Goal: Information Seeking & Learning: Learn about a topic

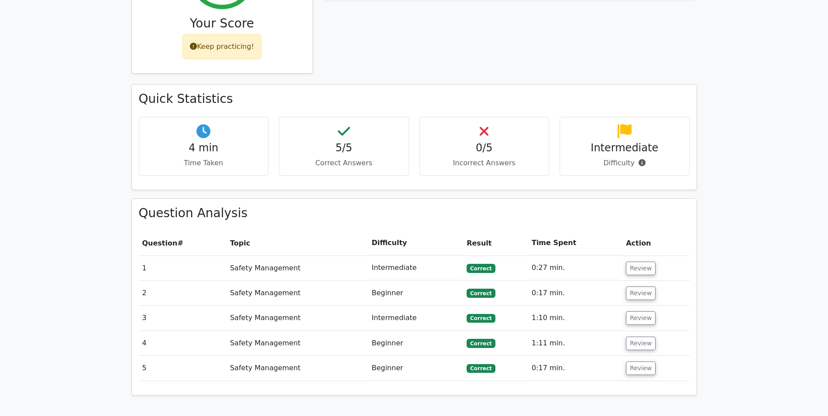
scroll to position [480, 0]
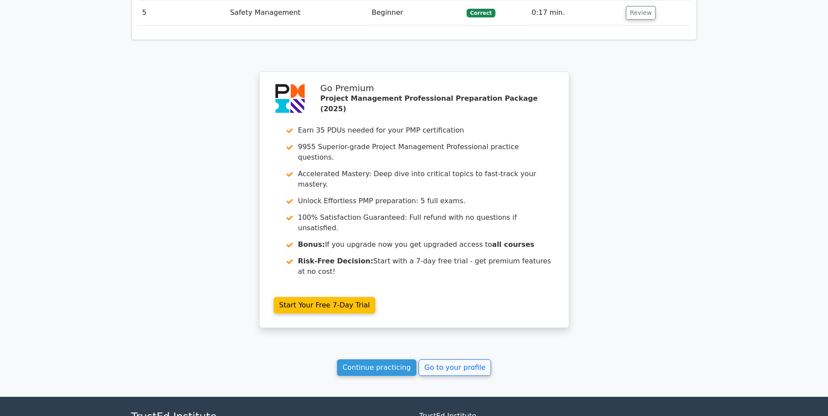
drag, startPoint x: 608, startPoint y: 271, endPoint x: 611, endPoint y: 324, distance: 52.9
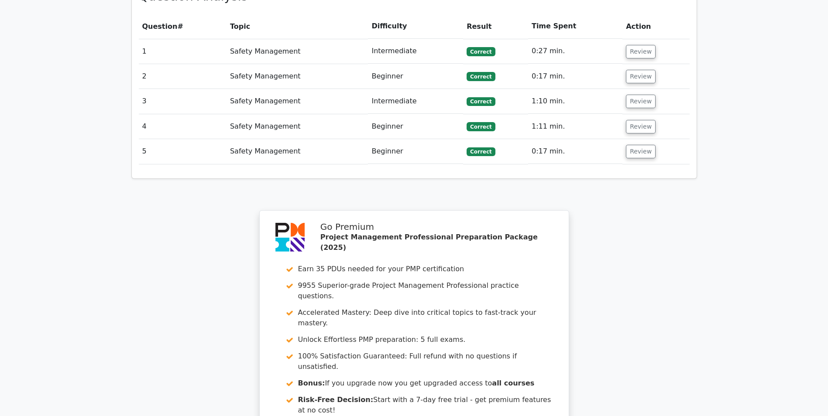
scroll to position [0, 0]
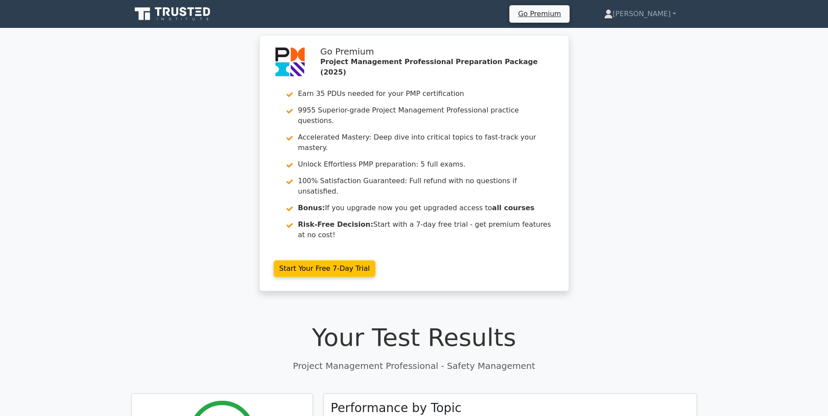
drag, startPoint x: 617, startPoint y: 227, endPoint x: 635, endPoint y: 123, distance: 105.9
click at [147, 10] on icon at bounding box center [141, 13] width 15 height 13
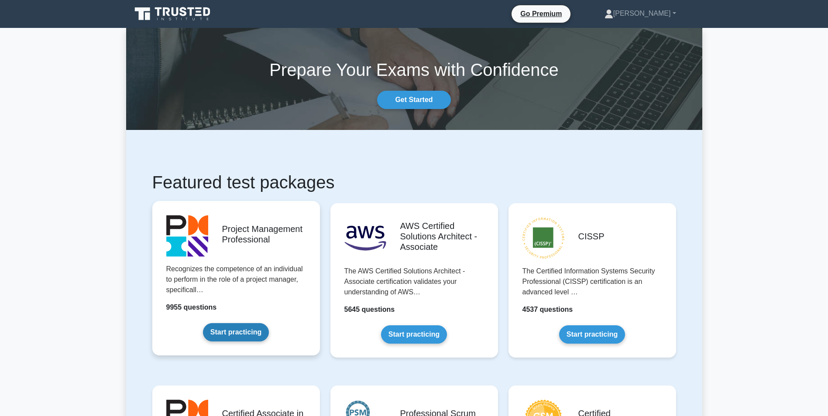
click at [232, 323] on link "Start practicing" at bounding box center [236, 332] width 66 height 18
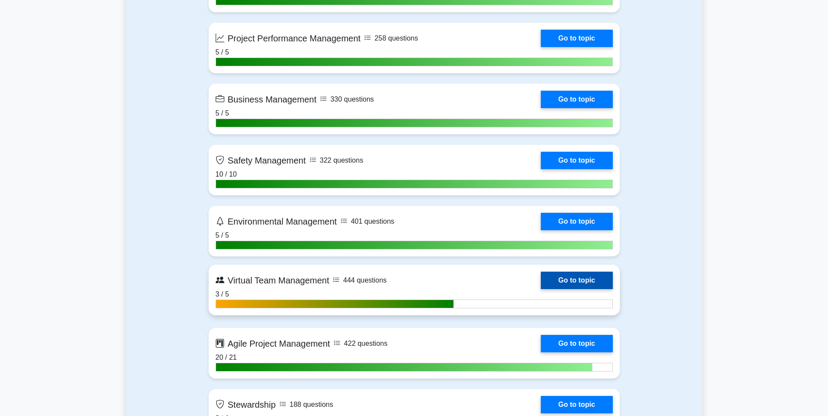
scroll to position [2139, 0]
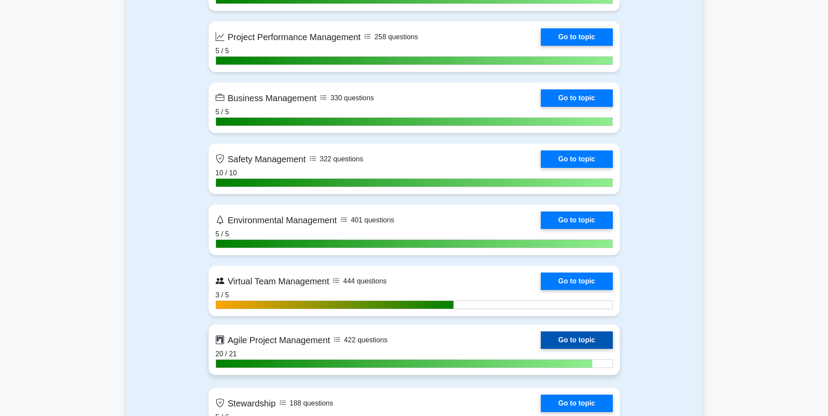
click at [541, 346] on link "Go to topic" at bounding box center [577, 340] width 72 height 17
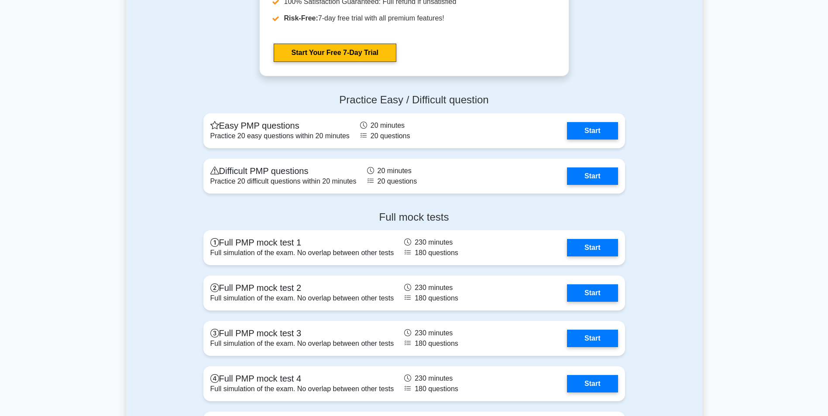
scroll to position [3317, 0]
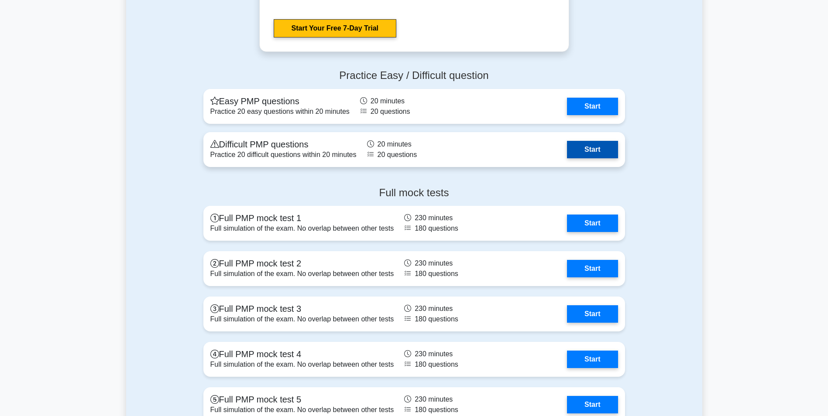
click at [567, 143] on link "Start" at bounding box center [592, 149] width 51 height 17
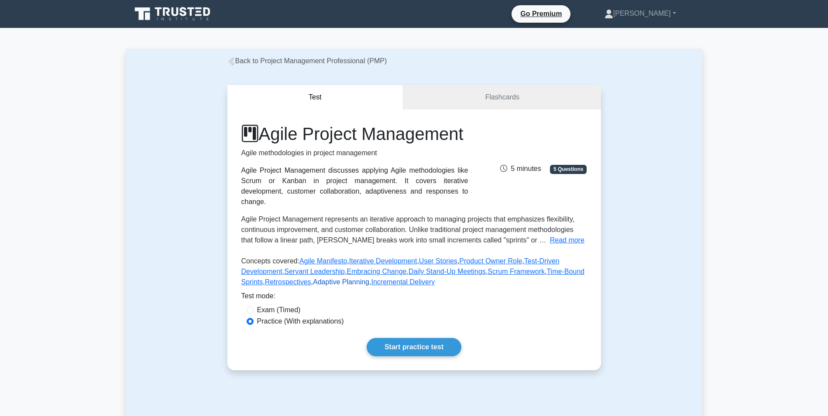
click at [339, 286] on link "Adaptive Planning" at bounding box center [341, 281] width 56 height 7
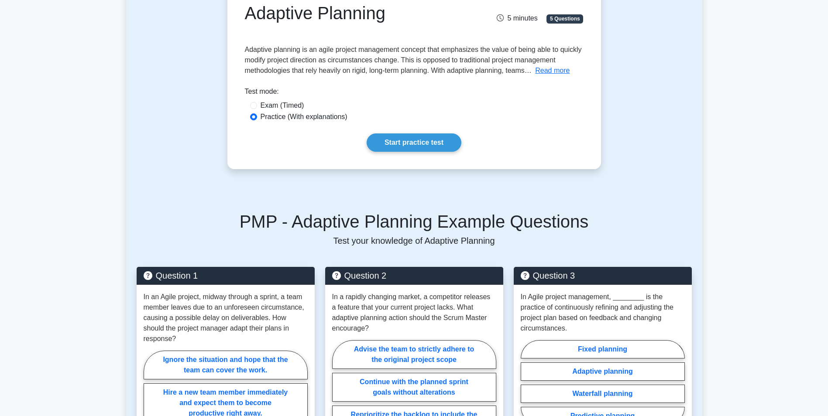
scroll to position [131, 0]
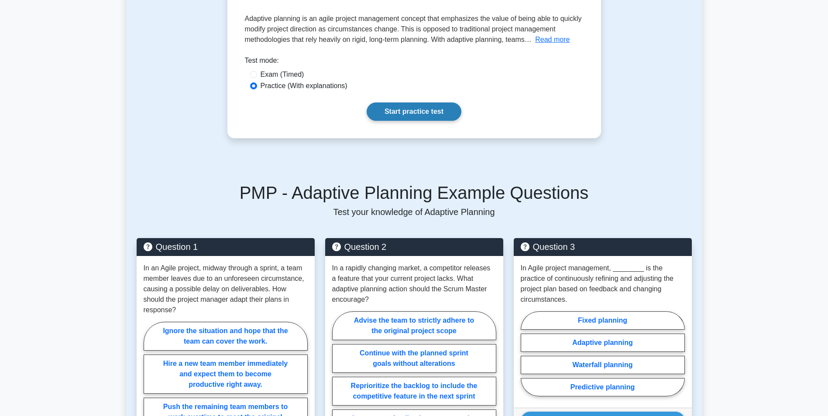
click at [411, 113] on link "Start practice test" at bounding box center [414, 112] width 95 height 18
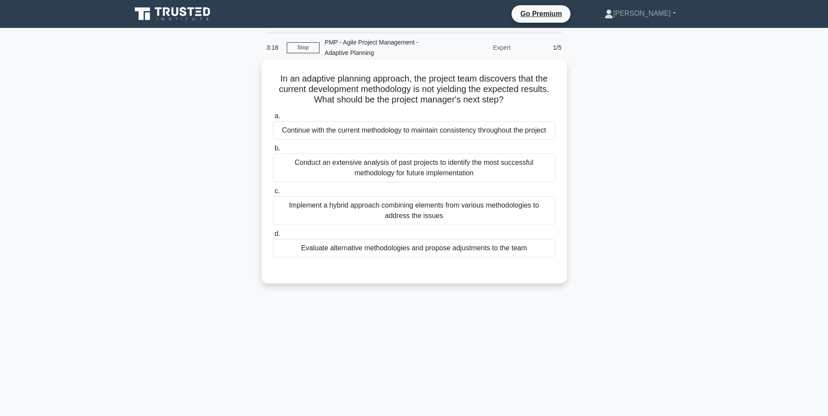
click at [441, 246] on div "Evaluate alternative methodologies and propose adjustments to the team" at bounding box center [414, 248] width 283 height 18
click at [273, 237] on input "d. Evaluate alternative methodologies and propose adjustments to the team" at bounding box center [273, 234] width 0 height 6
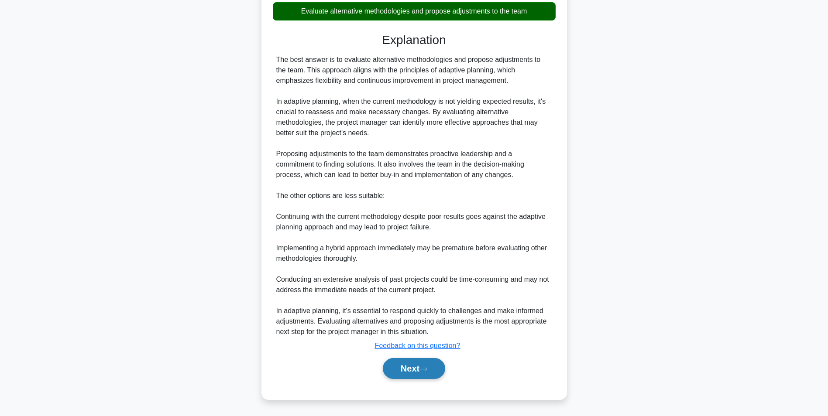
click at [440, 367] on button "Next" at bounding box center [414, 368] width 62 height 21
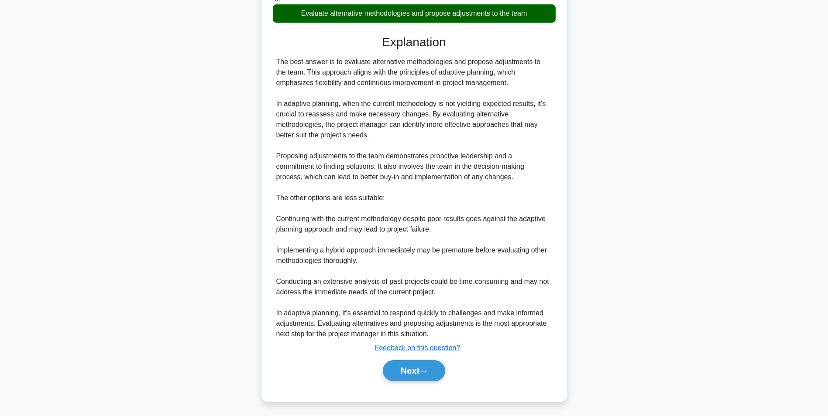
scroll to position [55, 0]
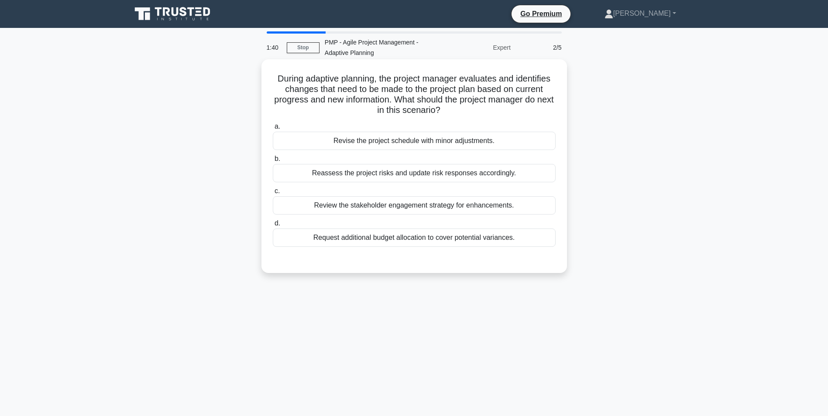
click at [414, 175] on div "Reassess the project risks and update risk responses accordingly." at bounding box center [414, 173] width 283 height 18
click at [273, 162] on input "b. Reassess the project risks and update risk responses accordingly." at bounding box center [273, 159] width 0 height 6
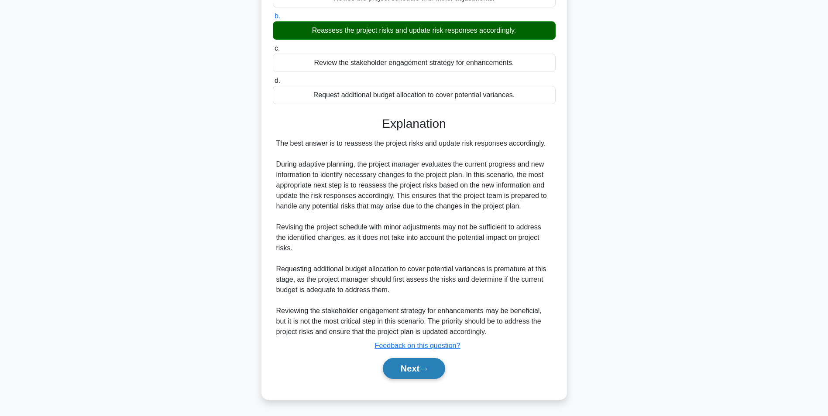
click at [406, 371] on button "Next" at bounding box center [414, 368] width 62 height 21
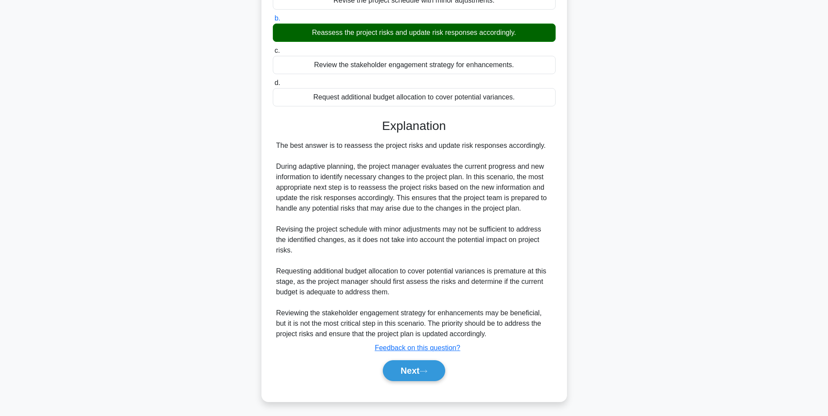
scroll to position [55, 0]
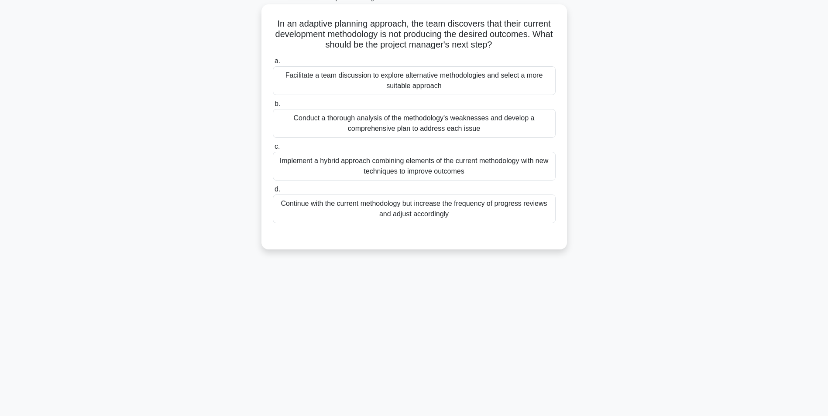
click at [385, 79] on div "Facilitate a team discussion to explore alternative methodologies and select a …" at bounding box center [414, 80] width 283 height 29
click at [273, 64] on input "a. Facilitate a team discussion to explore alternative methodologies and select…" at bounding box center [273, 61] width 0 height 6
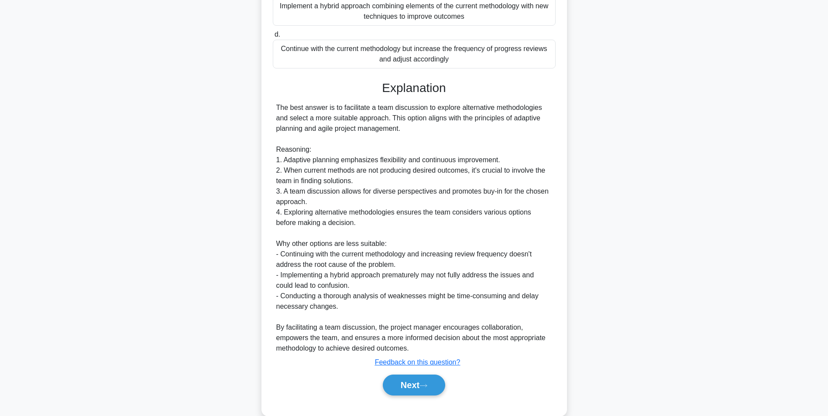
scroll to position [227, 0]
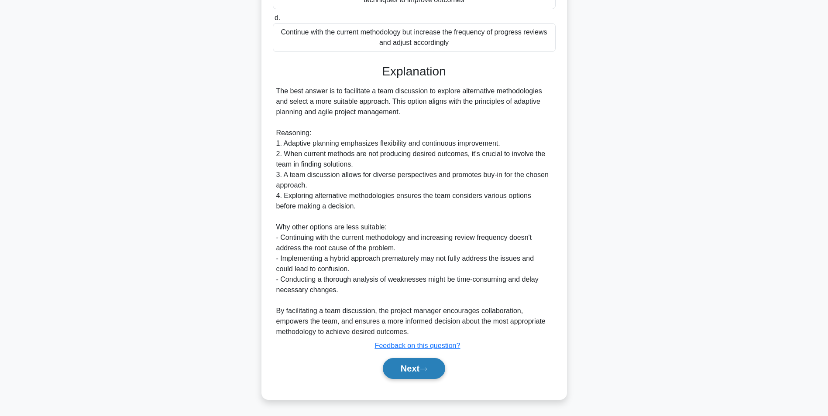
click at [438, 373] on button "Next" at bounding box center [414, 368] width 62 height 21
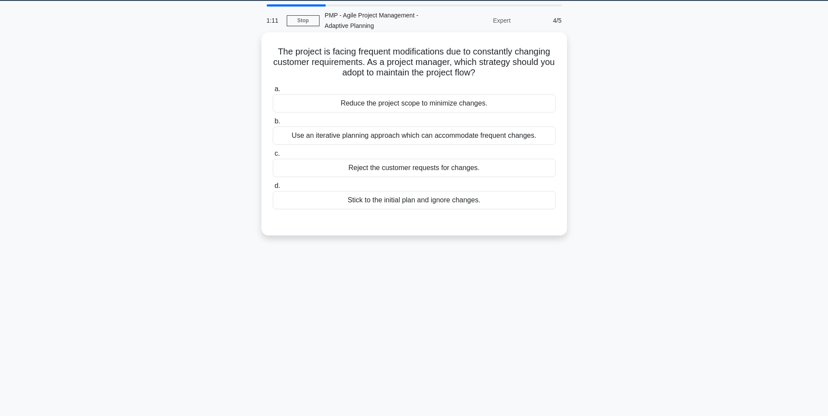
scroll to position [0, 0]
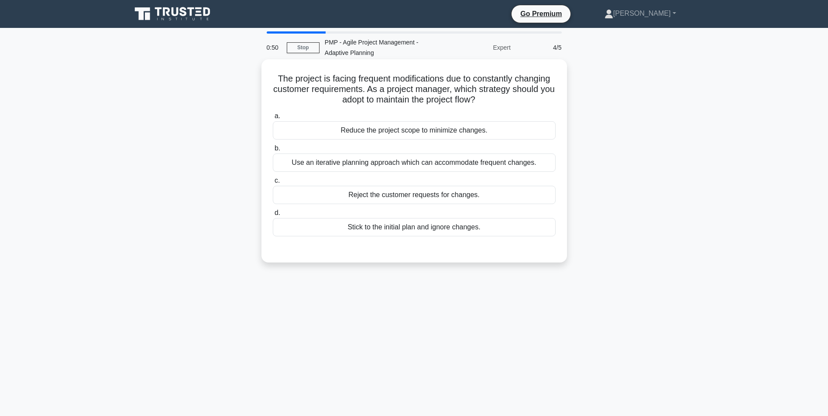
click at [408, 171] on div "Use an iterative planning approach which can accommodate frequent changes." at bounding box center [414, 163] width 283 height 18
click at [273, 151] on input "b. Use an iterative planning approach which can accommodate frequent changes." at bounding box center [273, 149] width 0 height 6
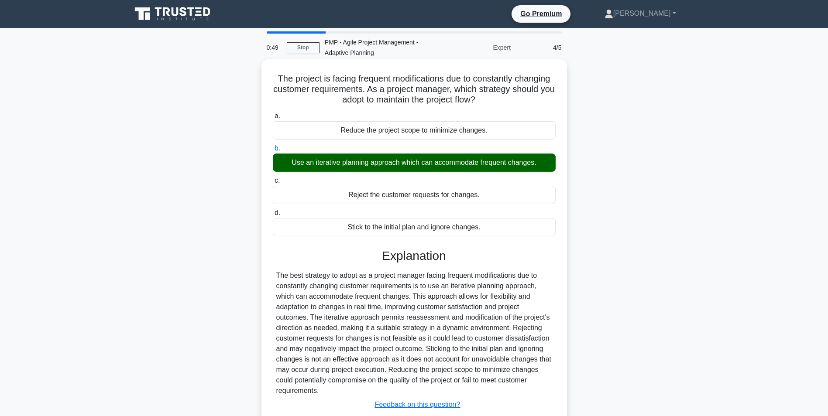
scroll to position [16, 0]
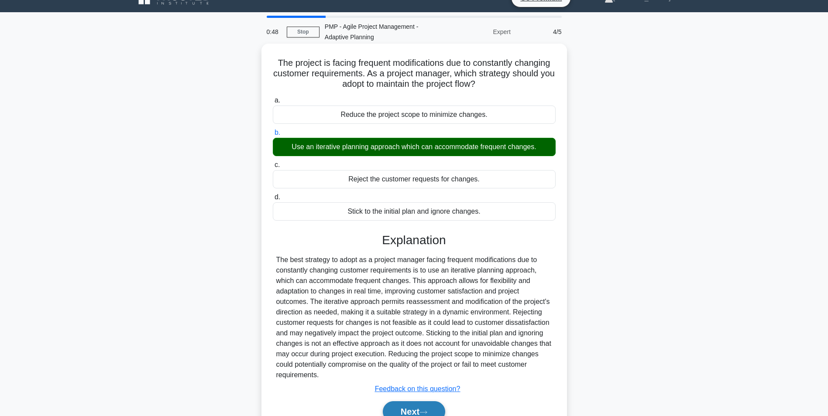
click at [427, 415] on icon at bounding box center [423, 412] width 8 height 5
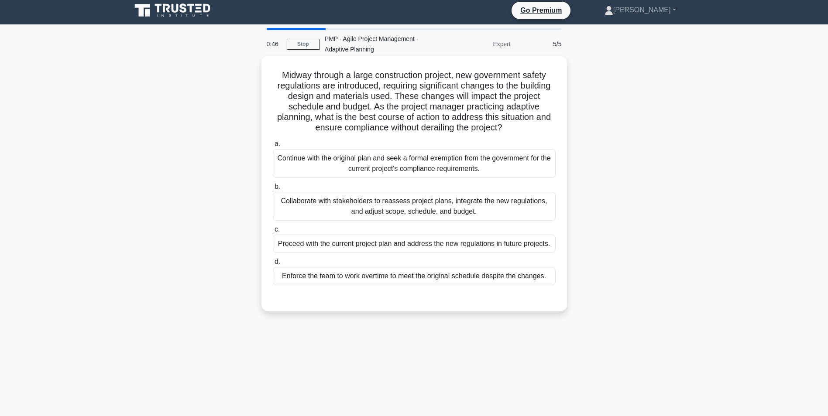
scroll to position [0, 0]
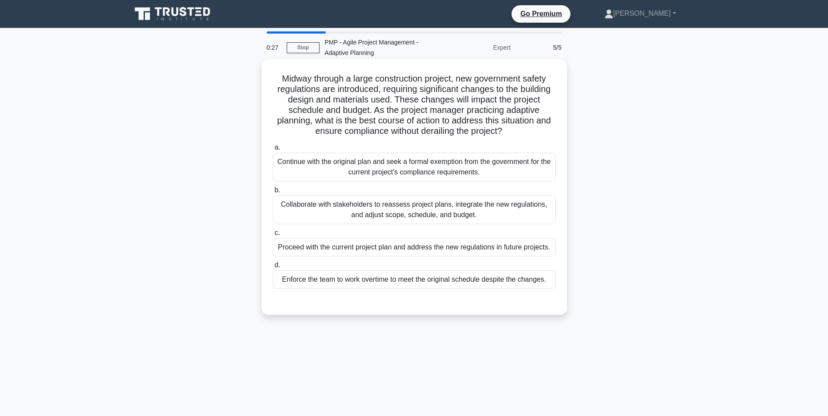
click at [408, 207] on div "Collaborate with stakeholders to reassess project plans, integrate the new regu…" at bounding box center [414, 210] width 283 height 29
click at [273, 193] on input "b. Collaborate with stakeholders to reassess project plans, integrate the new r…" at bounding box center [273, 191] width 0 height 6
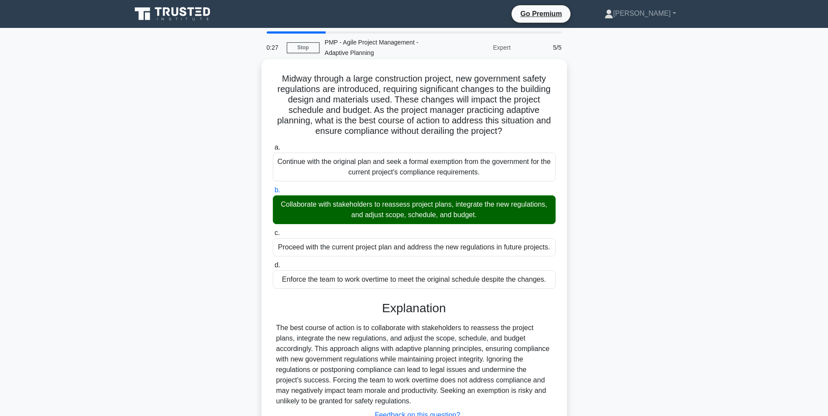
scroll to position [26, 0]
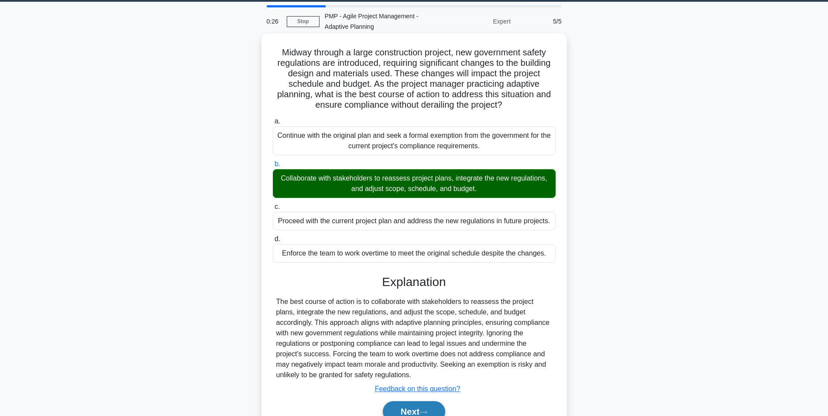
click at [431, 410] on button "Next" at bounding box center [414, 412] width 62 height 21
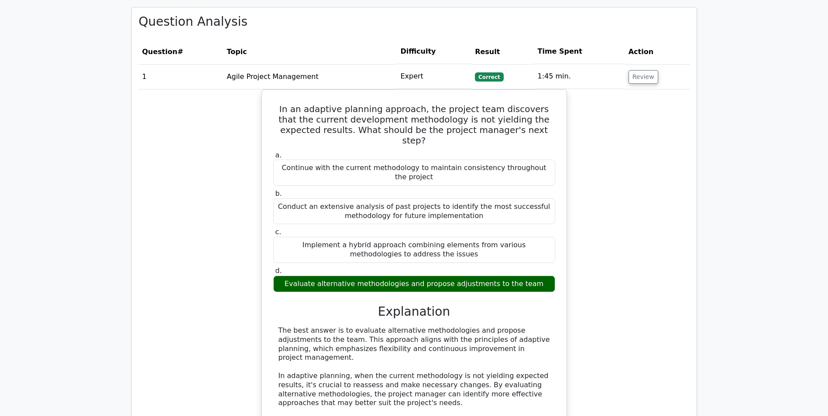
scroll to position [655, 0]
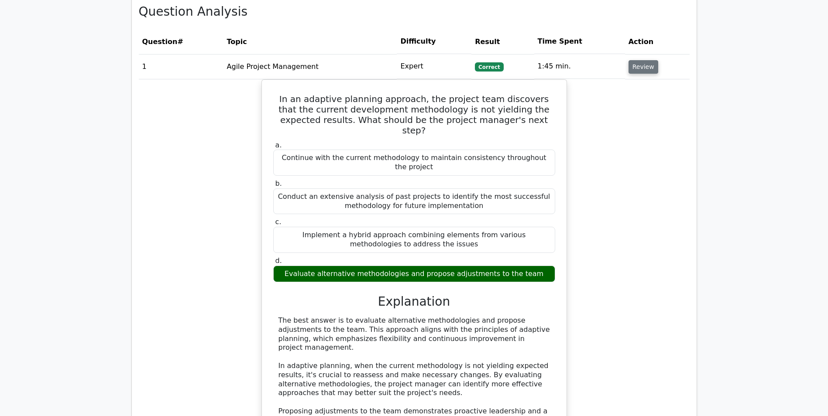
click at [635, 62] on button "Review" at bounding box center [643, 67] width 30 height 14
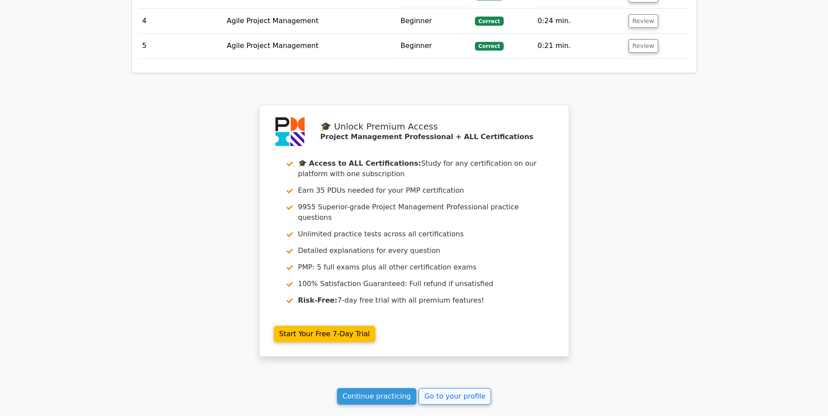
scroll to position [869, 0]
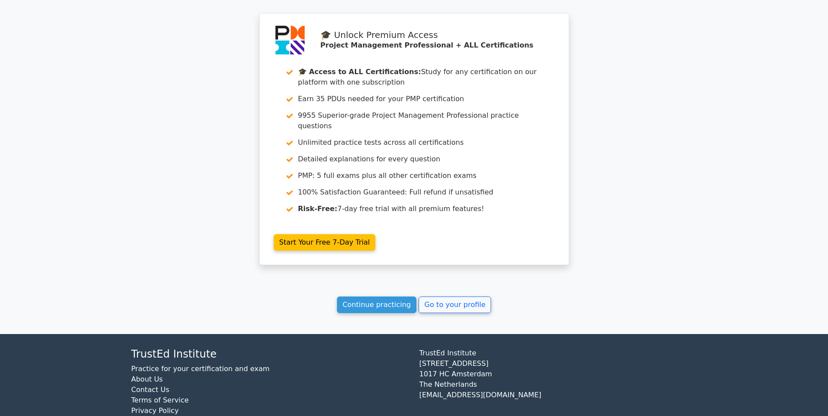
drag, startPoint x: 217, startPoint y: 168, endPoint x: 247, endPoint y: 271, distance: 107.2
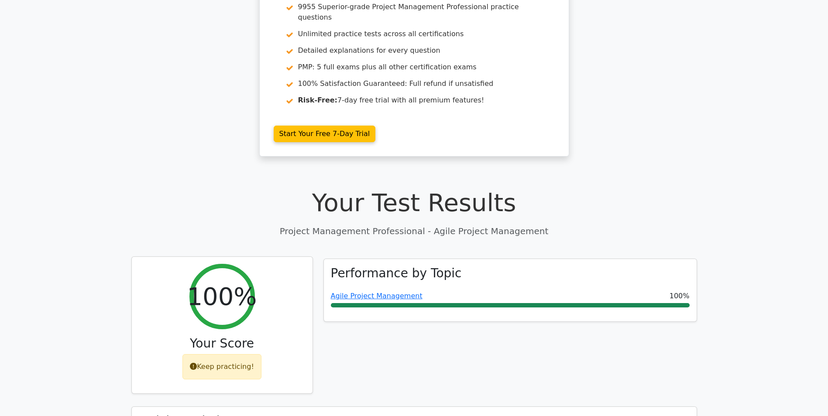
scroll to position [0, 0]
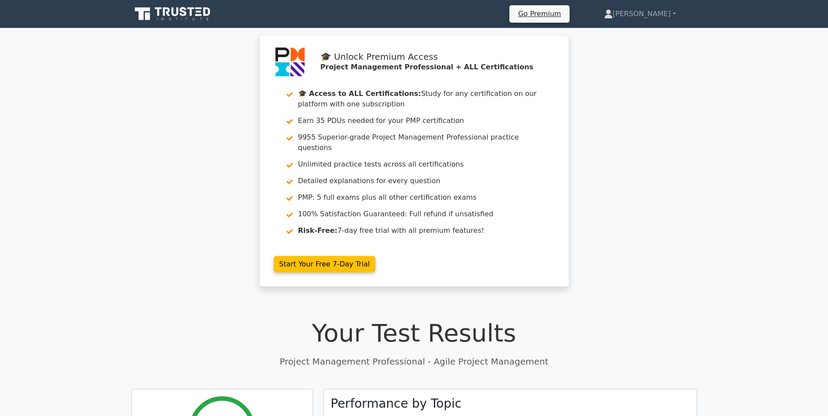
drag, startPoint x: 248, startPoint y: 269, endPoint x: 236, endPoint y: 155, distance: 115.4
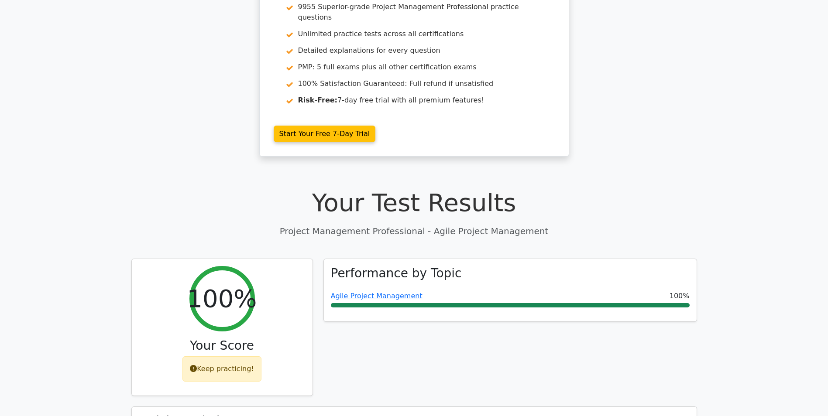
scroll to position [131, 0]
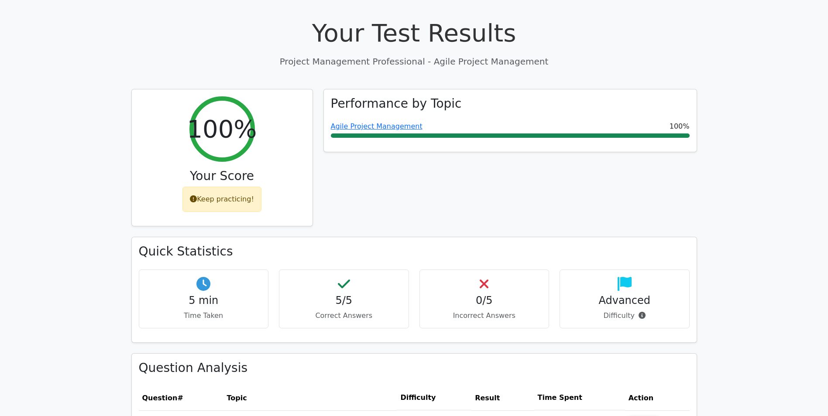
drag, startPoint x: 325, startPoint y: 244, endPoint x: 320, endPoint y: 282, distance: 38.7
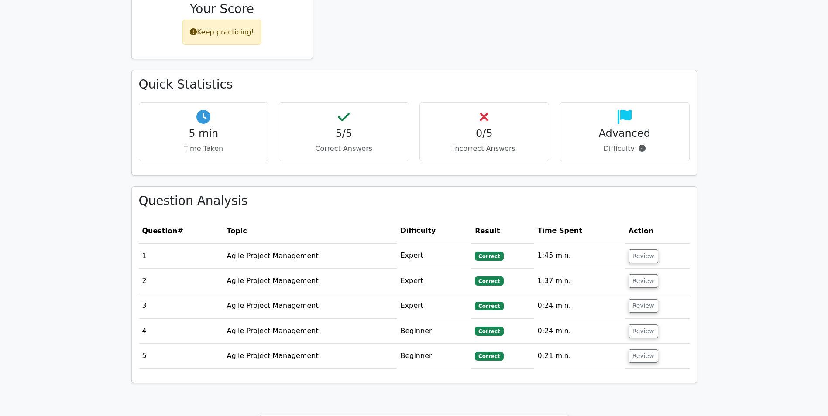
scroll to position [522, 0]
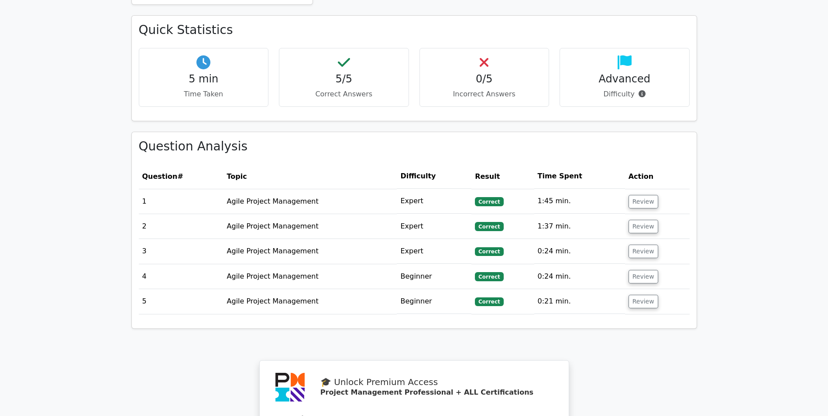
drag, startPoint x: 325, startPoint y: 300, endPoint x: 329, endPoint y: 318, distance: 17.9
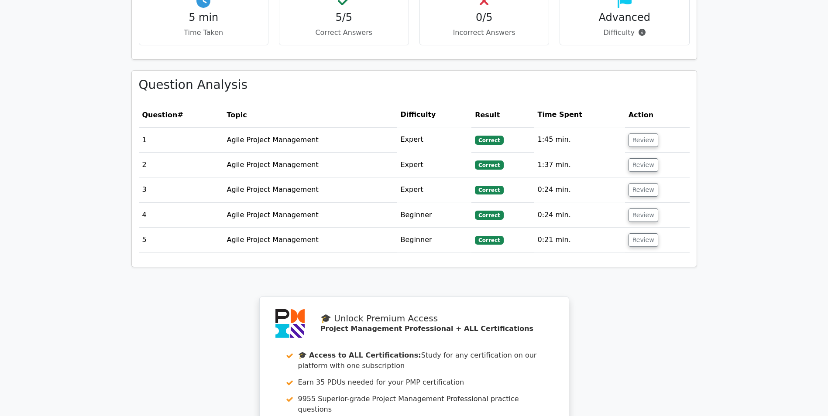
drag, startPoint x: 333, startPoint y: 278, endPoint x: 334, endPoint y: 298, distance: 19.7
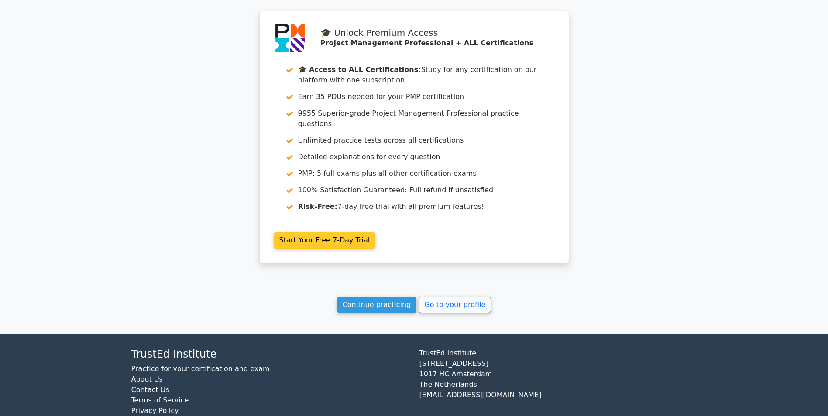
drag, startPoint x: 360, startPoint y: 269, endPoint x: 366, endPoint y: 324, distance: 55.3
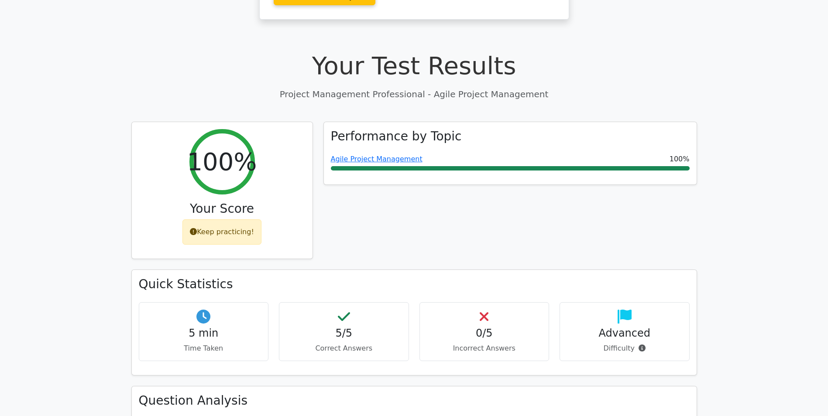
scroll to position [0, 0]
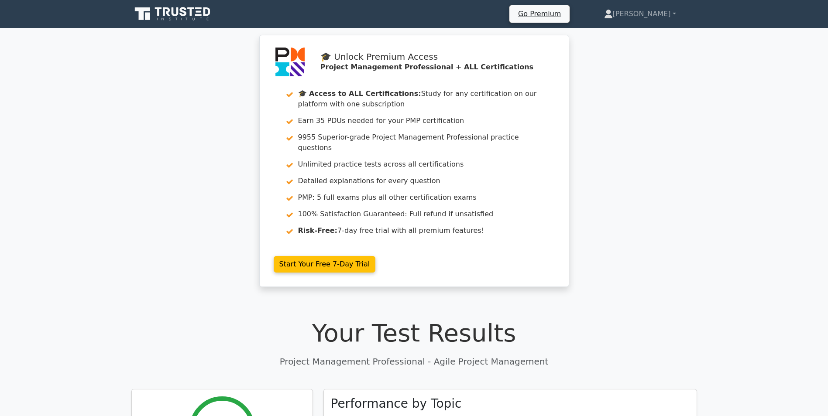
drag, startPoint x: 545, startPoint y: 262, endPoint x: 607, endPoint y: 116, distance: 158.6
click at [170, 16] on icon at bounding box center [173, 14] width 84 height 17
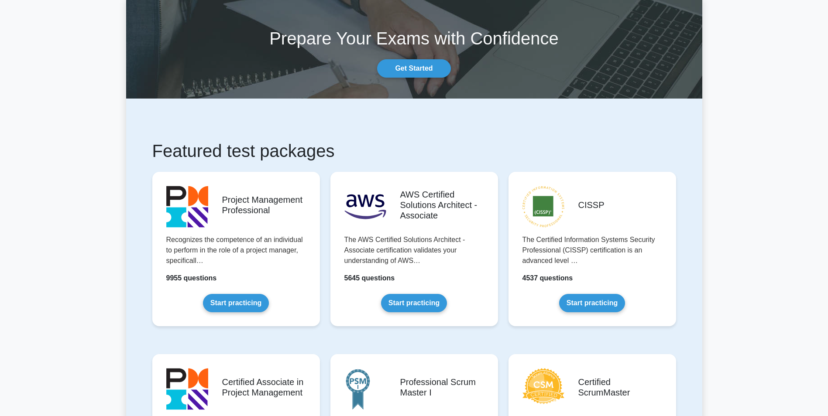
scroll to position [25, 0]
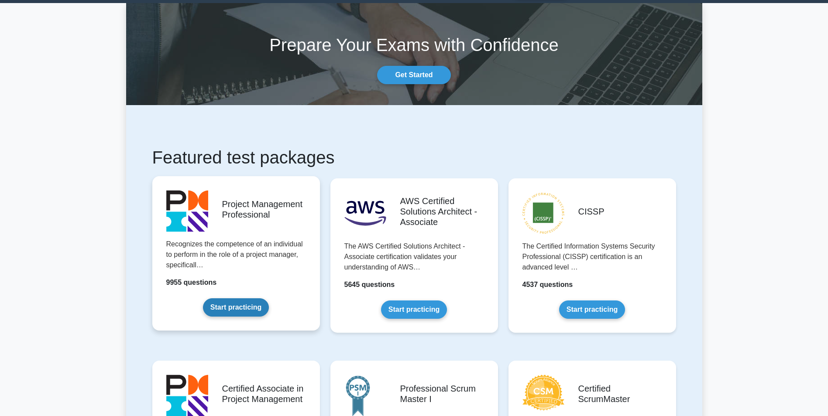
click at [256, 299] on link "Start practicing" at bounding box center [236, 308] width 66 height 18
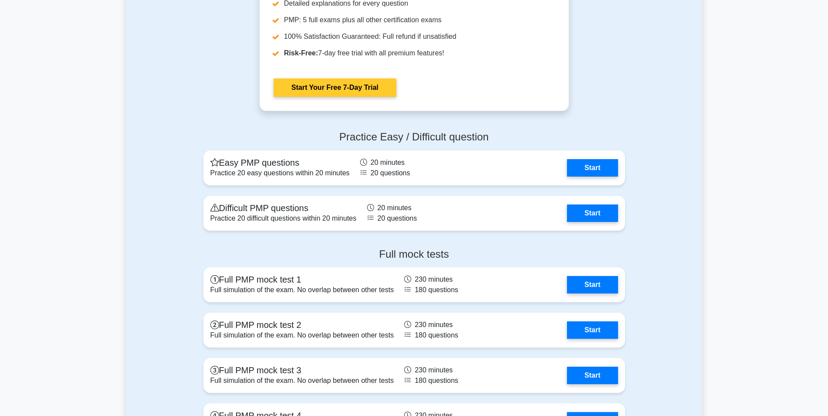
scroll to position [3273, 0]
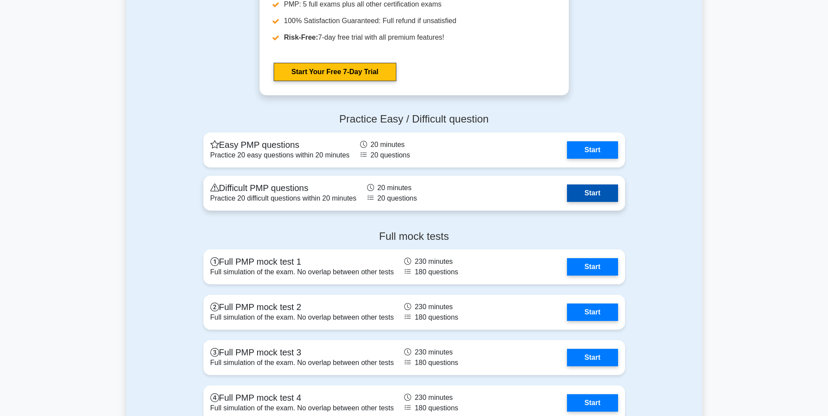
click at [567, 196] on link "Start" at bounding box center [592, 193] width 51 height 17
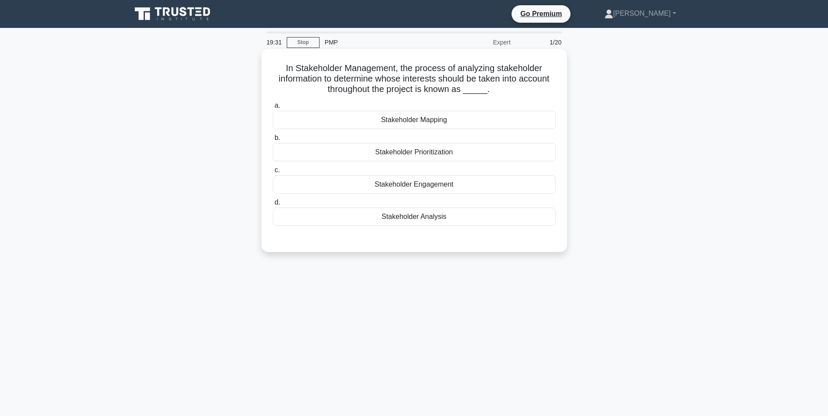
click at [363, 220] on div "Stakeholder Analysis" at bounding box center [414, 217] width 283 height 18
click at [273, 206] on input "d. Stakeholder Analysis" at bounding box center [273, 203] width 0 height 6
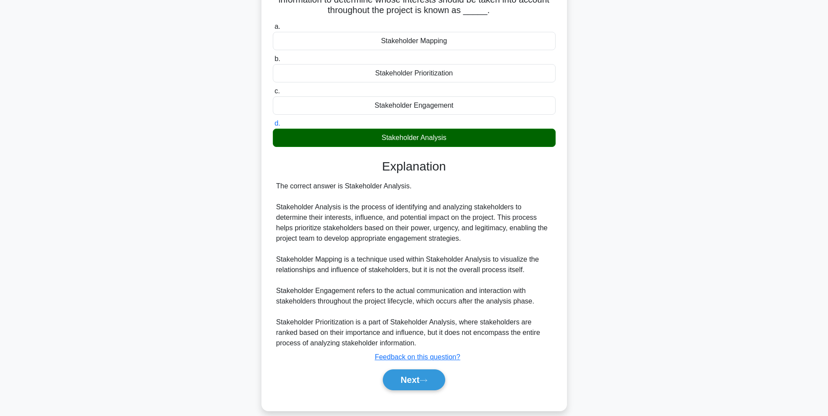
scroll to position [91, 0]
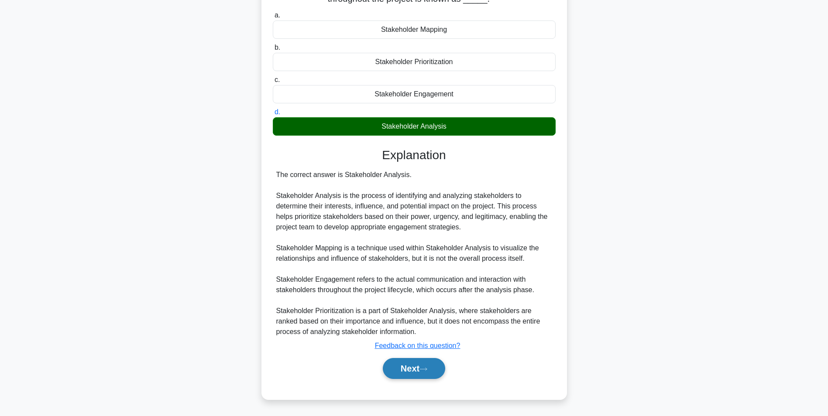
click at [417, 370] on button "Next" at bounding box center [414, 368] width 62 height 21
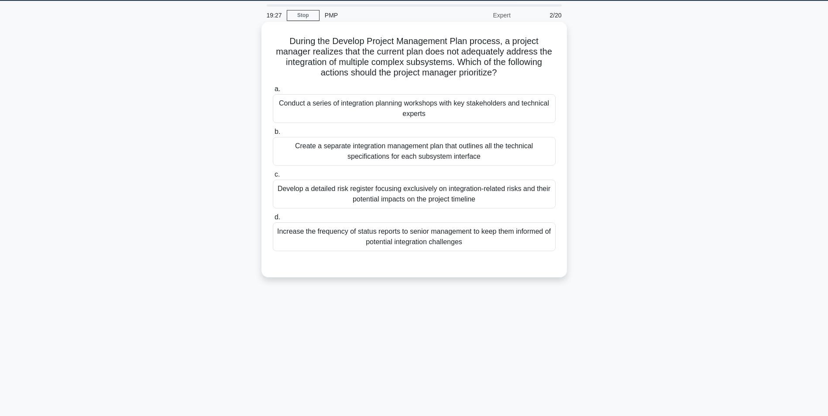
scroll to position [0, 0]
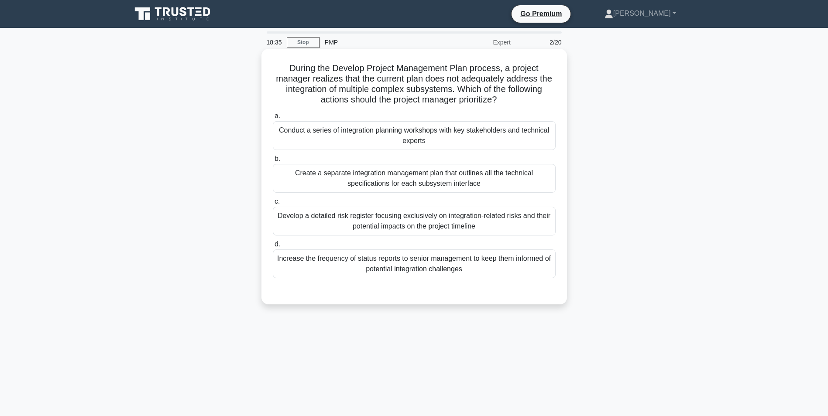
click at [431, 181] on div "Create a separate integration management plan that outlines all the technical s…" at bounding box center [414, 178] width 283 height 29
click at [273, 162] on input "b. Create a separate integration management plan that outlines all the technica…" at bounding box center [273, 159] width 0 height 6
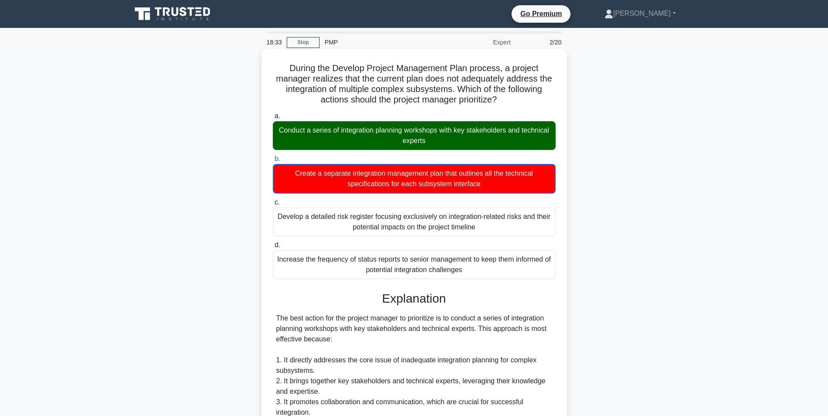
click at [420, 136] on div "Conduct a series of integration planning workshops with key stakeholders and te…" at bounding box center [414, 135] width 283 height 29
click at [273, 119] on input "a. Conduct a series of integration planning workshops with key stakeholders and…" at bounding box center [273, 116] width 0 height 6
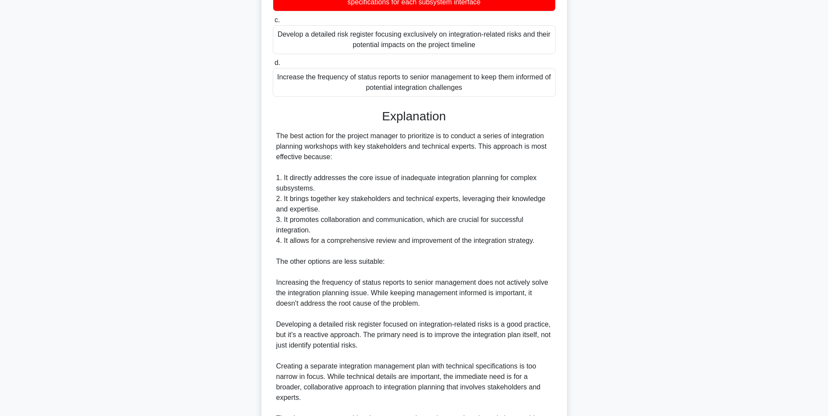
scroll to position [279, 0]
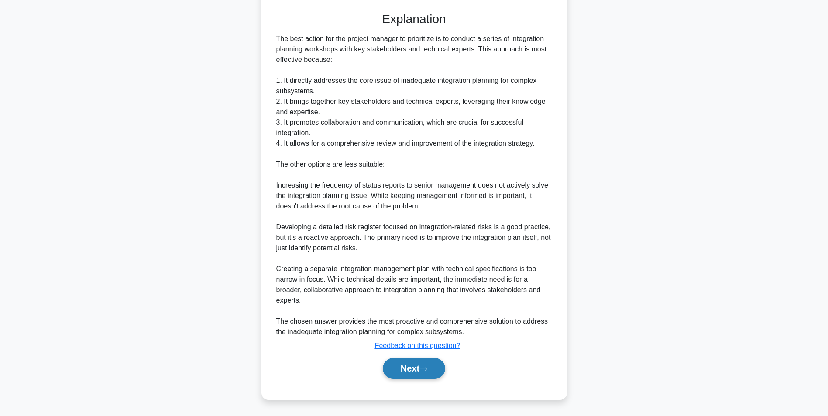
click at [421, 369] on button "Next" at bounding box center [414, 368] width 62 height 21
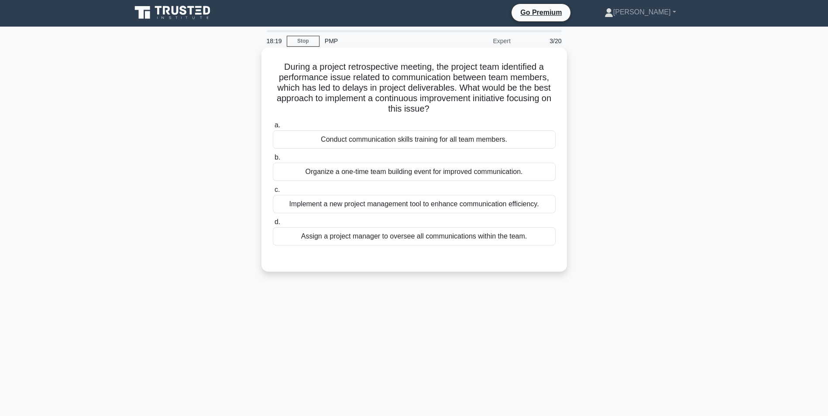
scroll to position [0, 0]
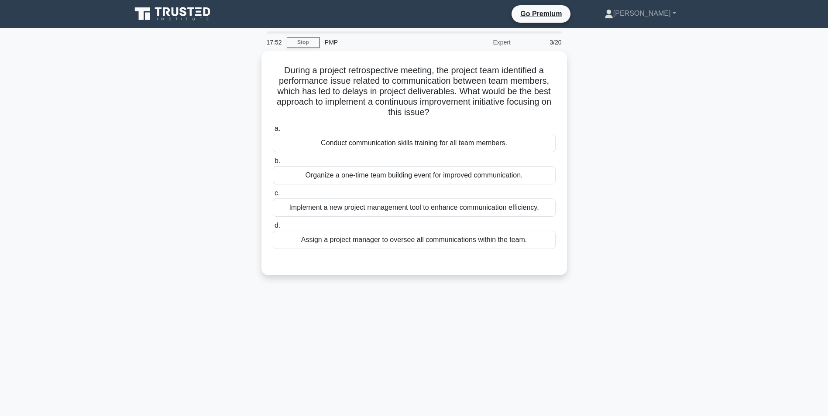
click at [165, 20] on icon at bounding box center [173, 14] width 84 height 17
